Goal: Communication & Community: Answer question/provide support

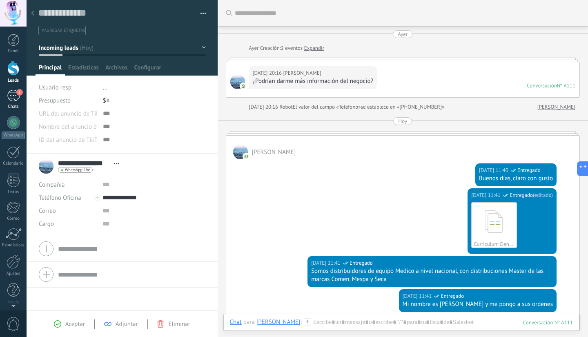
scroll to position [12, 0]
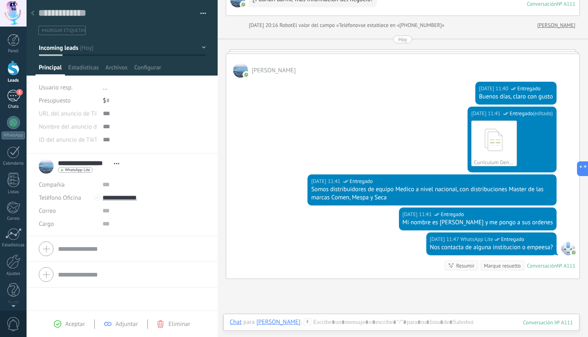
click at [11, 96] on div "3" at bounding box center [13, 96] width 13 height 12
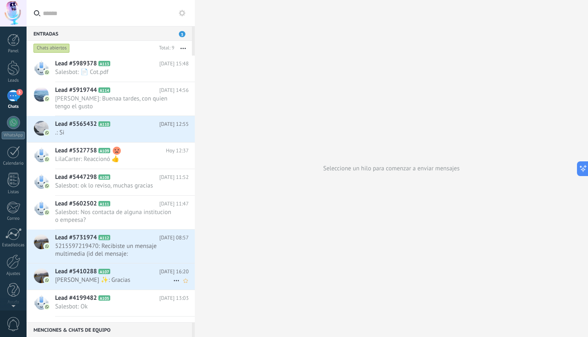
click at [111, 280] on span "[PERSON_NAME] ✨: Gracias" at bounding box center [114, 280] width 118 height 8
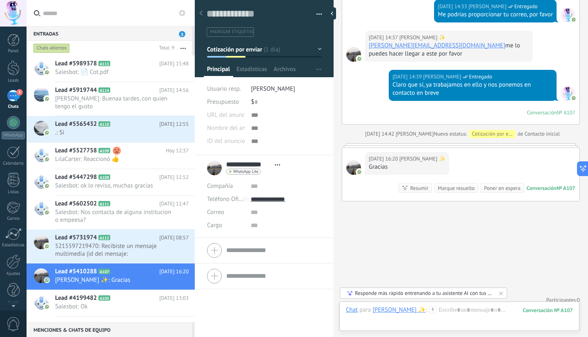
scroll to position [539, 0]
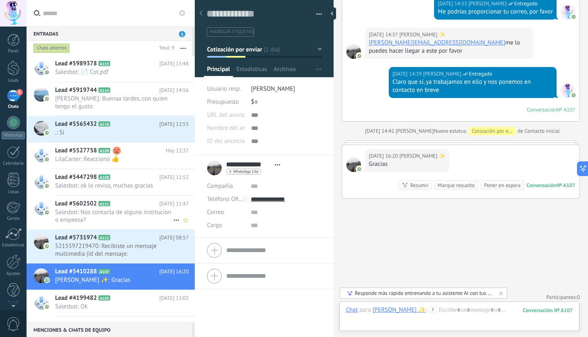
click at [139, 222] on span "Salesbot: Nos contacta de alguna institucion o empeesa?" at bounding box center [114, 216] width 118 height 16
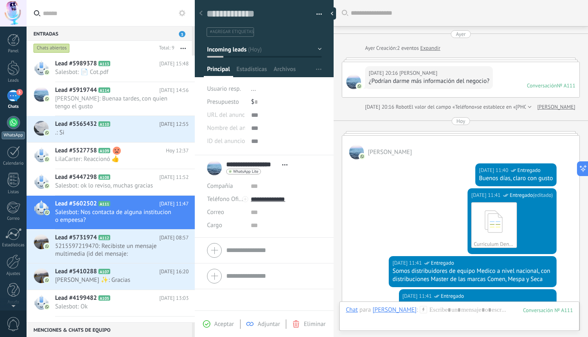
scroll to position [164, 0]
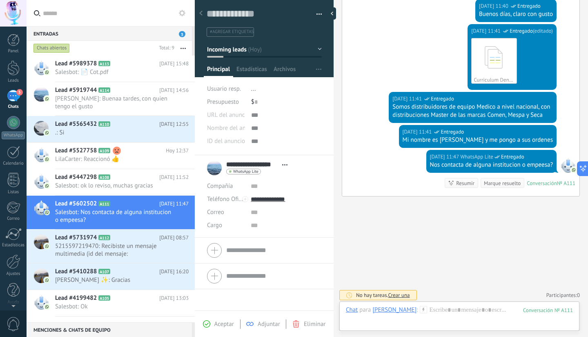
click at [17, 95] on div "3" at bounding box center [13, 96] width 13 height 12
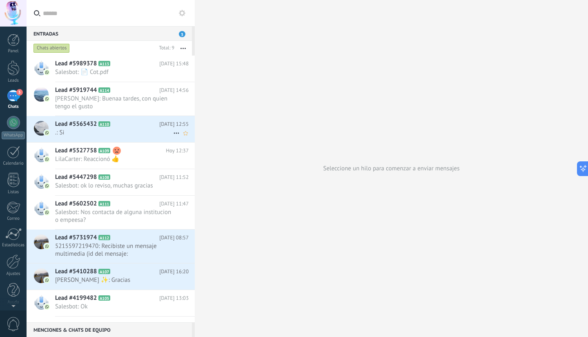
click at [80, 130] on span ".: Si" at bounding box center [114, 133] width 118 height 8
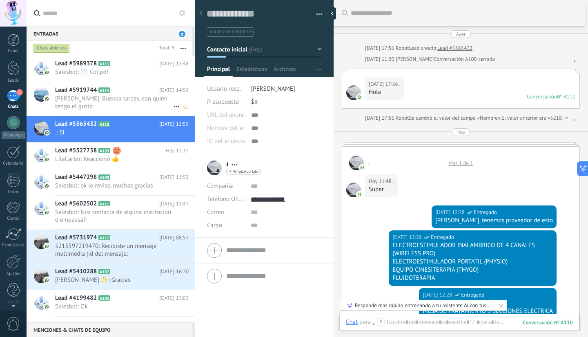
click at [122, 98] on span "[PERSON_NAME]: Buenaa tardes, con quien tengo el gusto" at bounding box center [114, 103] width 118 height 16
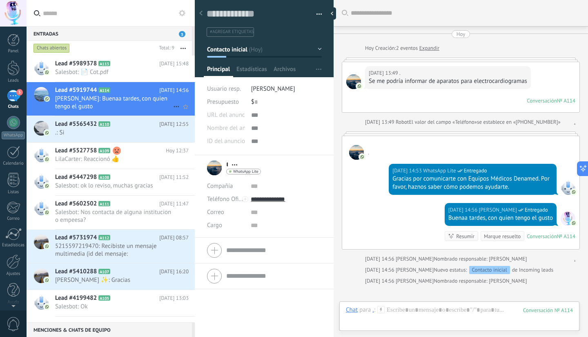
scroll to position [89, 0]
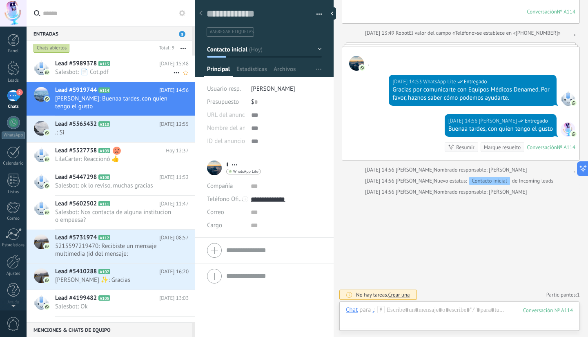
click at [123, 73] on span "Salesbot: 📄 Cot.pdf" at bounding box center [114, 72] width 118 height 8
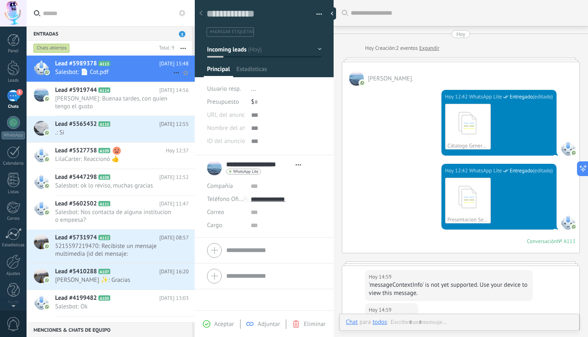
type textarea "**********"
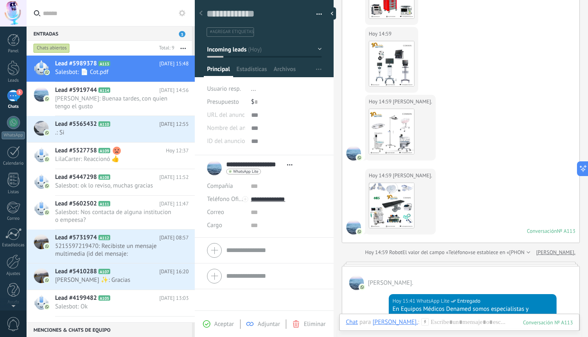
scroll to position [389, 0]
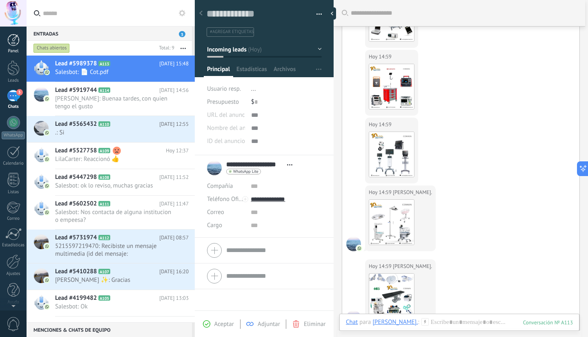
click at [14, 40] on div at bounding box center [13, 40] width 12 height 12
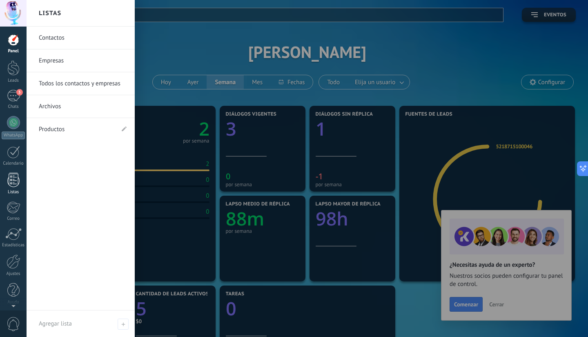
click at [11, 183] on div at bounding box center [13, 180] width 12 height 14
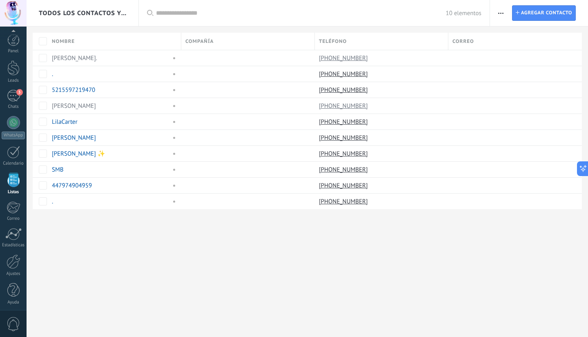
scroll to position [2, 0]
click at [16, 72] on div at bounding box center [13, 65] width 12 height 15
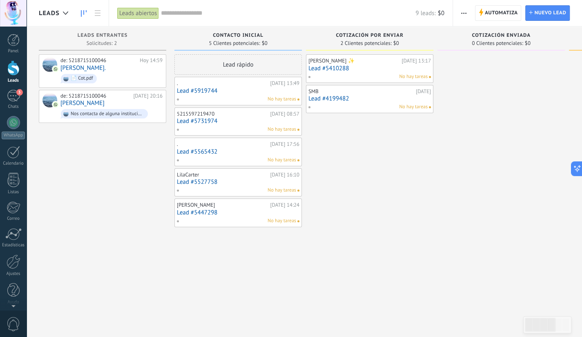
click at [228, 100] on div "No hay tareas" at bounding box center [236, 99] width 120 height 7
click at [228, 96] on div "No hay tareas" at bounding box center [236, 99] width 120 height 7
click at [368, 74] on div "No hay tareas" at bounding box center [368, 76] width 120 height 7
